Goal: Task Accomplishment & Management: Use online tool/utility

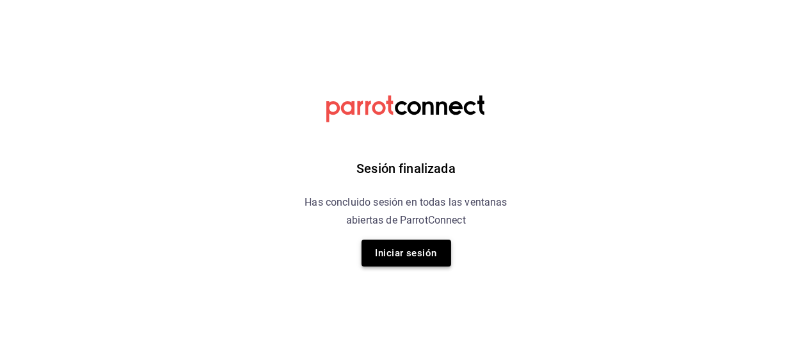
click at [396, 257] on button "Iniciar sesión" at bounding box center [407, 252] width 90 height 27
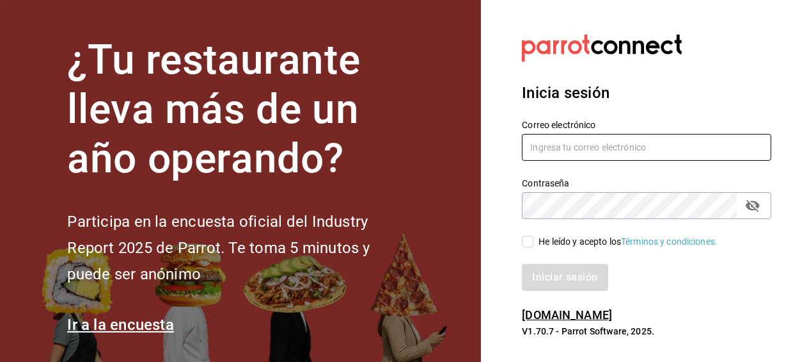
type input "[EMAIL_ADDRESS][DOMAIN_NAME]"
click at [532, 243] on input "He leído y acepto los Términos y condiciones." at bounding box center [528, 241] width 12 height 12
checkbox input "true"
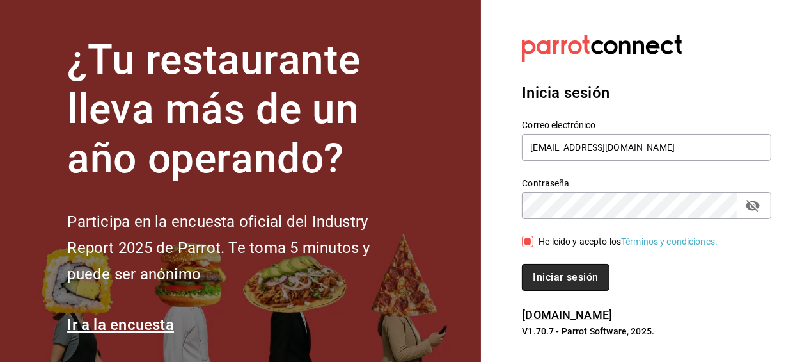
click at [552, 276] on button "Iniciar sesión" at bounding box center [565, 277] width 87 height 27
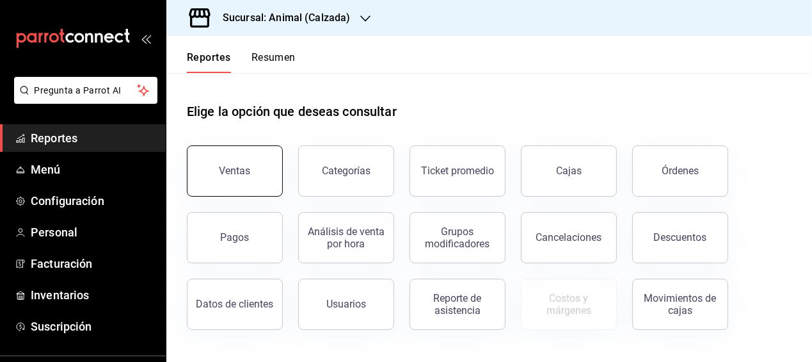
click at [273, 184] on button "Ventas" at bounding box center [235, 170] width 96 height 51
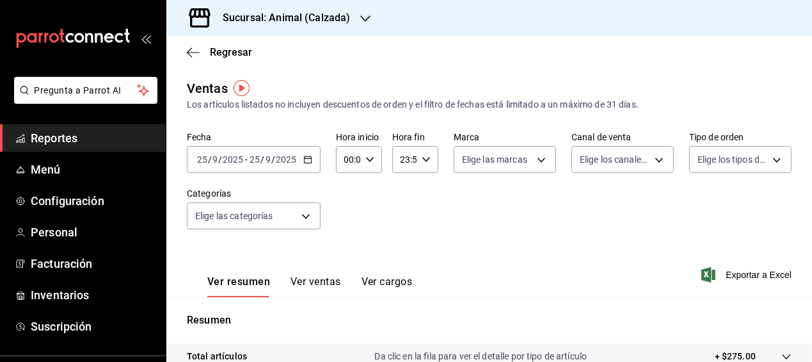
click at [308, 162] on icon "button" at bounding box center [307, 159] width 9 height 9
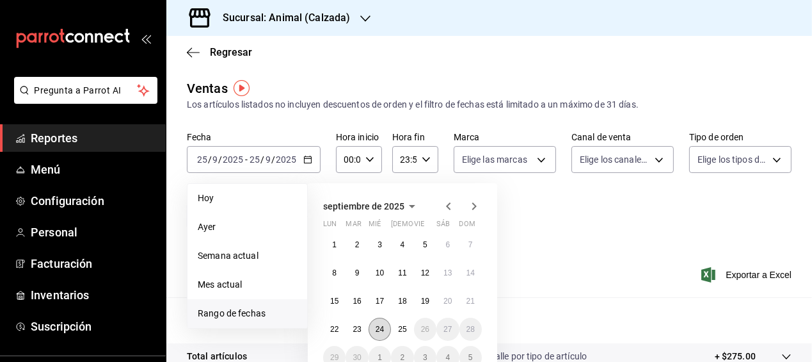
click at [374, 319] on button "24" at bounding box center [380, 328] width 22 height 23
click at [399, 326] on abbr "25" at bounding box center [402, 328] width 8 height 9
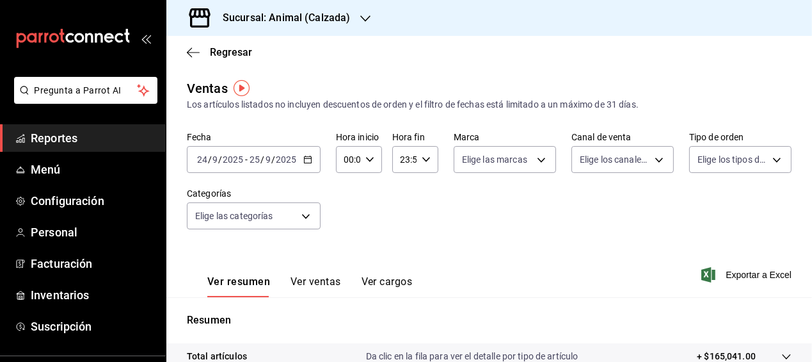
click at [370, 152] on div "00:00 Hora inicio" at bounding box center [359, 159] width 46 height 27
click at [347, 214] on button "05" at bounding box center [345, 208] width 17 height 26
type input "05:00"
click at [347, 209] on span "05" at bounding box center [346, 208] width 2 height 10
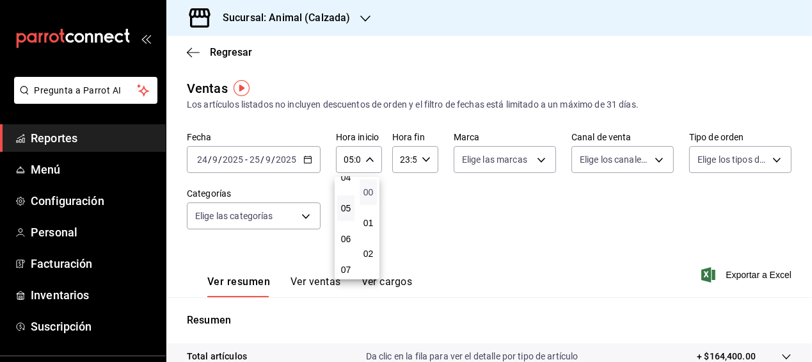
click at [367, 193] on span "00" at bounding box center [368, 192] width 2 height 10
click at [424, 158] on div at bounding box center [406, 181] width 812 height 362
click at [424, 158] on icon "button" at bounding box center [426, 159] width 9 height 9
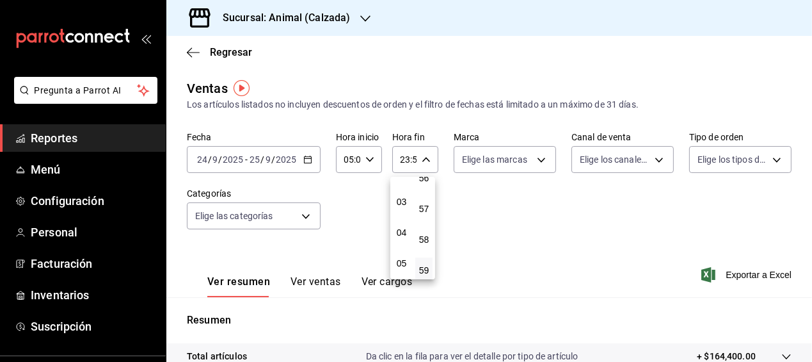
scroll to position [106, 0]
click at [403, 239] on span "05" at bounding box center [402, 239] width 2 height 10
click at [425, 187] on span "00" at bounding box center [424, 192] width 2 height 10
type input "05:00"
click at [532, 238] on div at bounding box center [406, 181] width 812 height 362
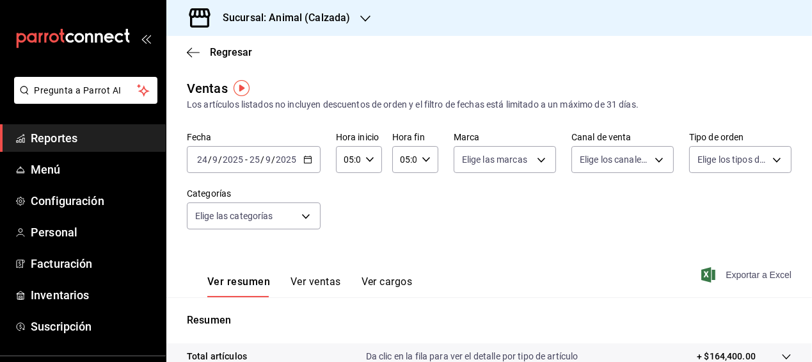
click at [765, 272] on span "Exportar a Excel" at bounding box center [748, 274] width 88 height 15
click at [497, 258] on div "Ver resumen Ver ventas Ver cargos Exportar a Excel" at bounding box center [489, 270] width 646 height 52
click at [207, 47] on span "Regresar" at bounding box center [219, 52] width 65 height 12
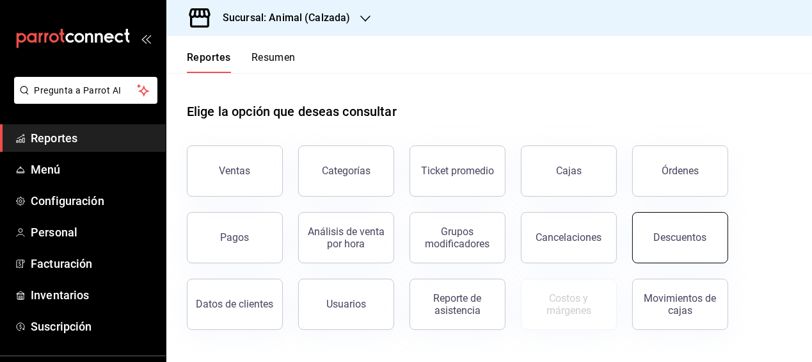
click at [659, 228] on button "Descuentos" at bounding box center [680, 237] width 96 height 51
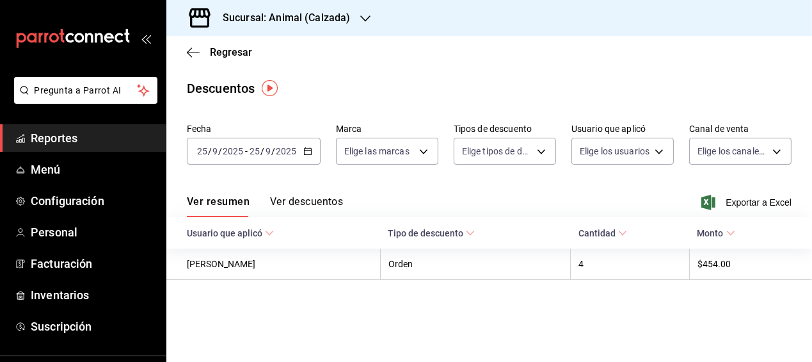
click at [305, 152] on icon "button" at bounding box center [307, 151] width 9 height 9
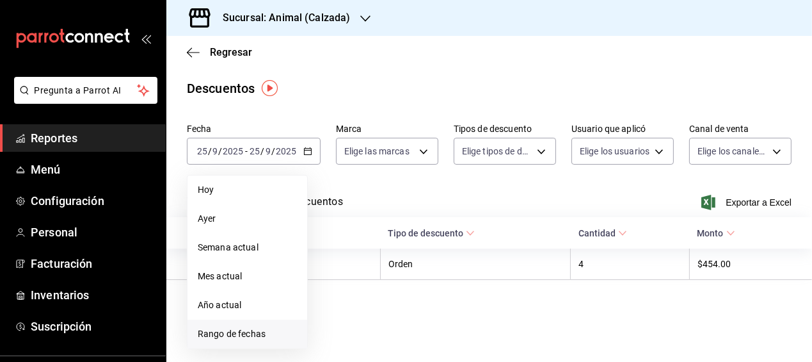
click at [232, 335] on span "Rango de fechas" at bounding box center [247, 333] width 99 height 13
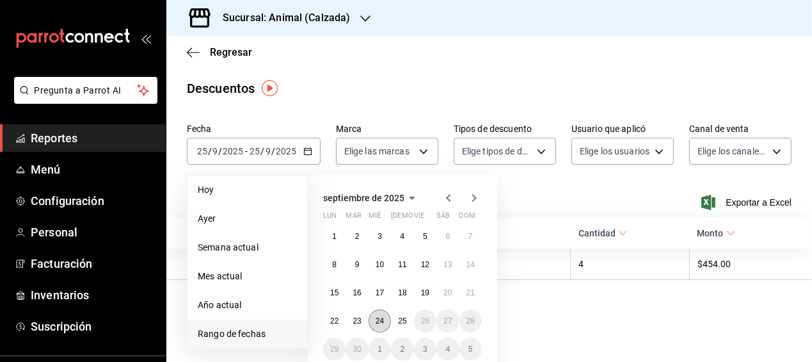
click at [384, 322] on button "24" at bounding box center [380, 320] width 22 height 23
click at [397, 323] on button "25" at bounding box center [402, 320] width 22 height 23
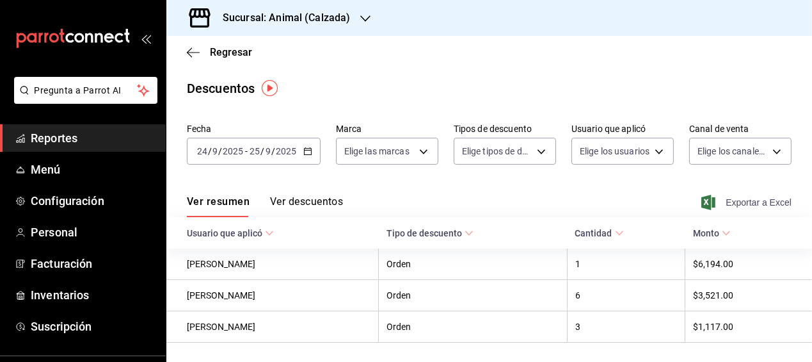
click at [727, 204] on span "Exportar a Excel" at bounding box center [748, 202] width 88 height 15
click at [468, 69] on main "Regresar Descuentos Fecha 2025-09-24 24 / 9 / 2025 - 2025-09-25 25 / 9 / 2025 M…" at bounding box center [489, 215] width 646 height 358
